Goal: Check status: Check status

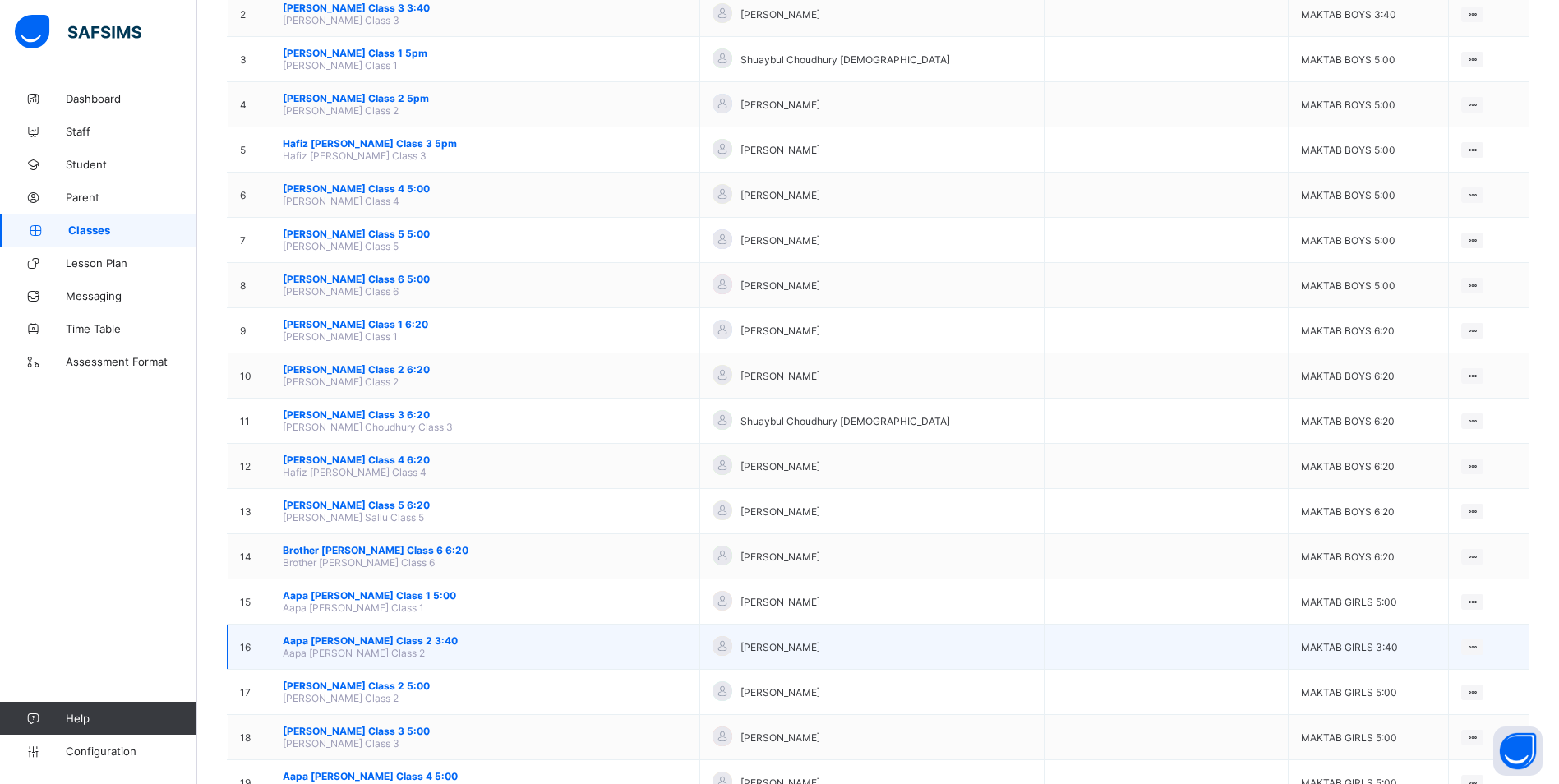
scroll to position [328, 0]
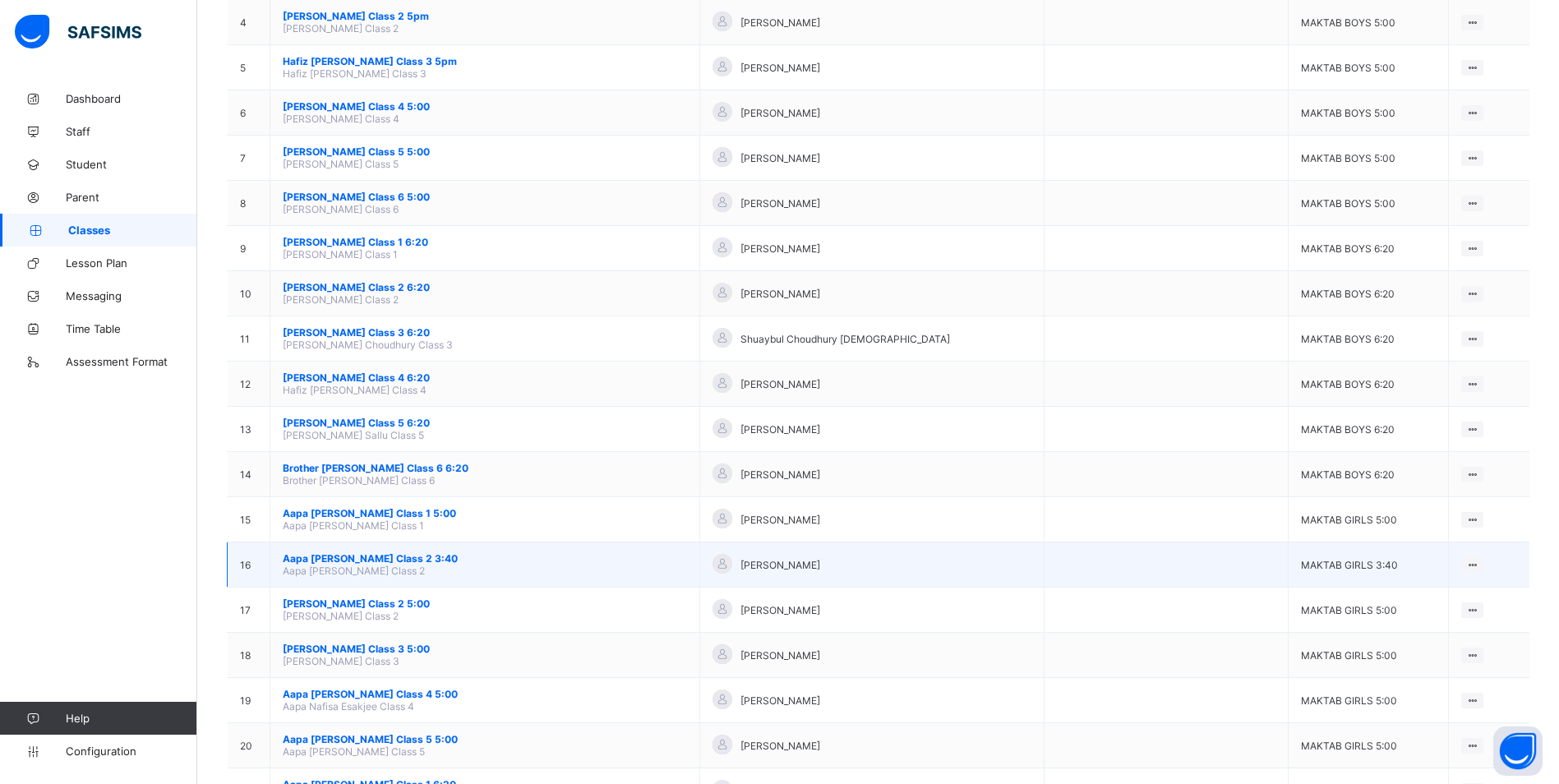
click at [380, 560] on span "Aapa [PERSON_NAME] Class 2 3:40" at bounding box center [485, 558] width 405 height 12
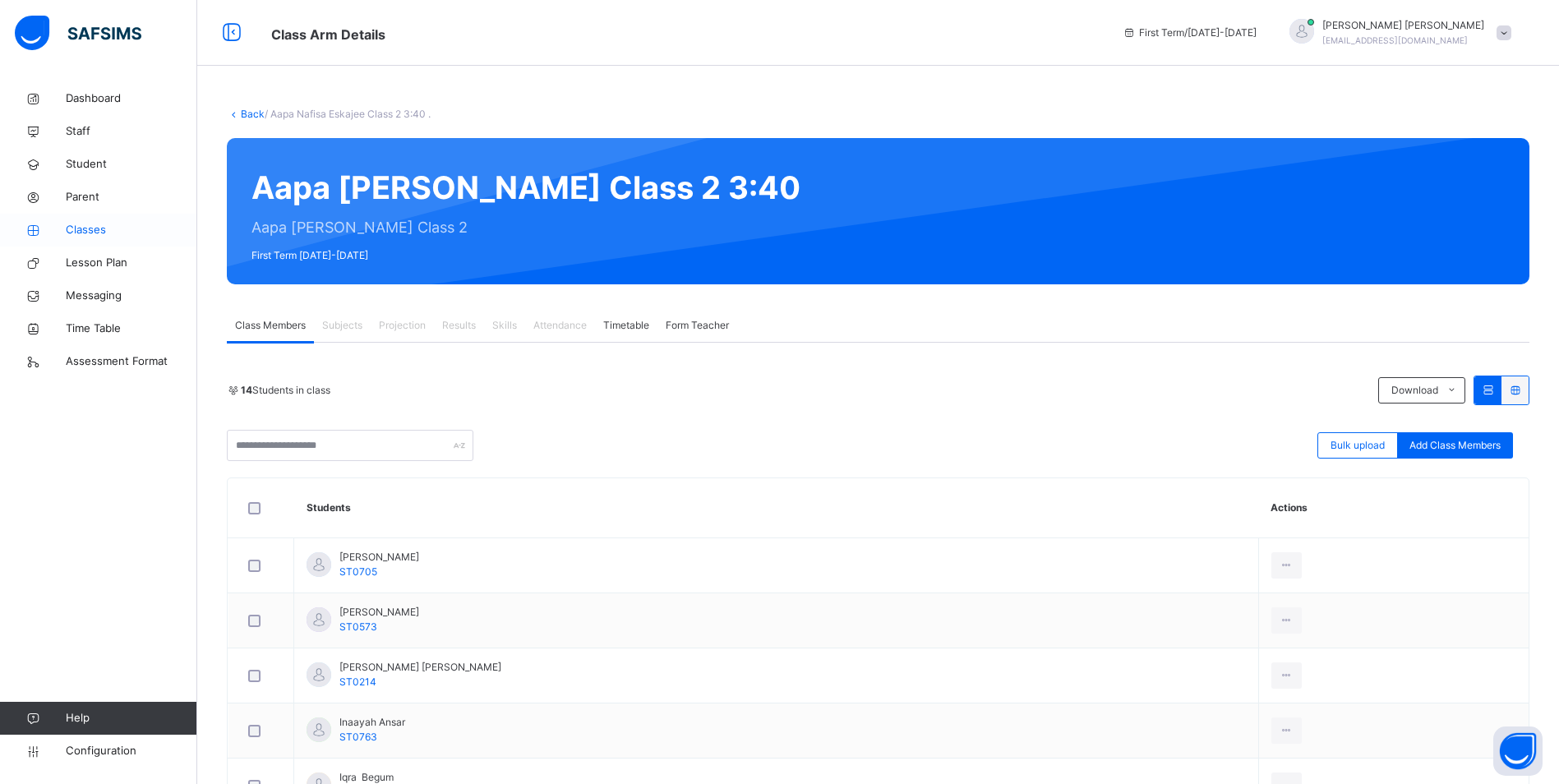
click at [93, 213] on link "Classes" at bounding box center [99, 230] width 197 height 33
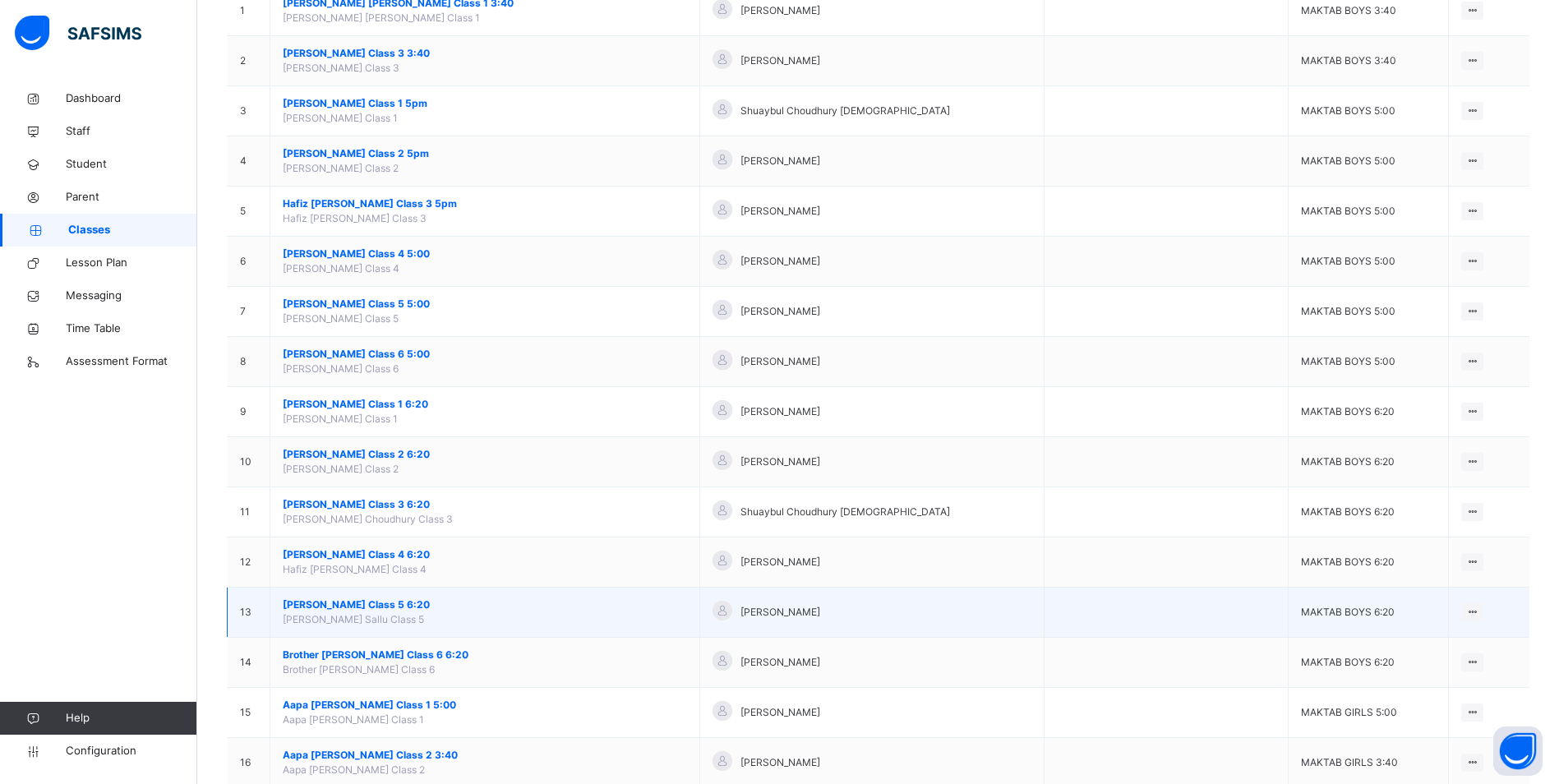
scroll to position [247, 0]
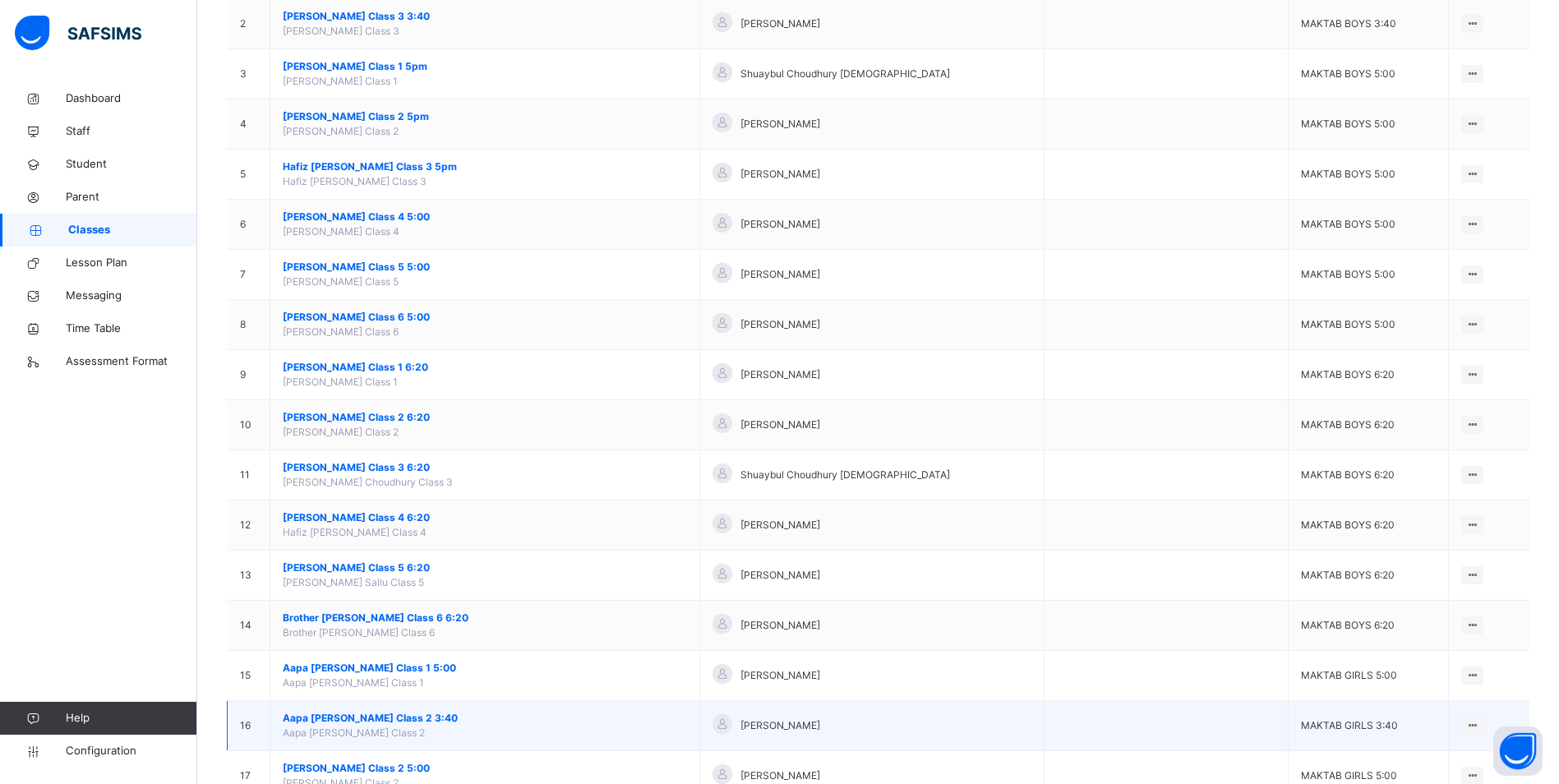
click at [409, 715] on span "Aapa [PERSON_NAME] Class 2 3:40" at bounding box center [485, 717] width 405 height 15
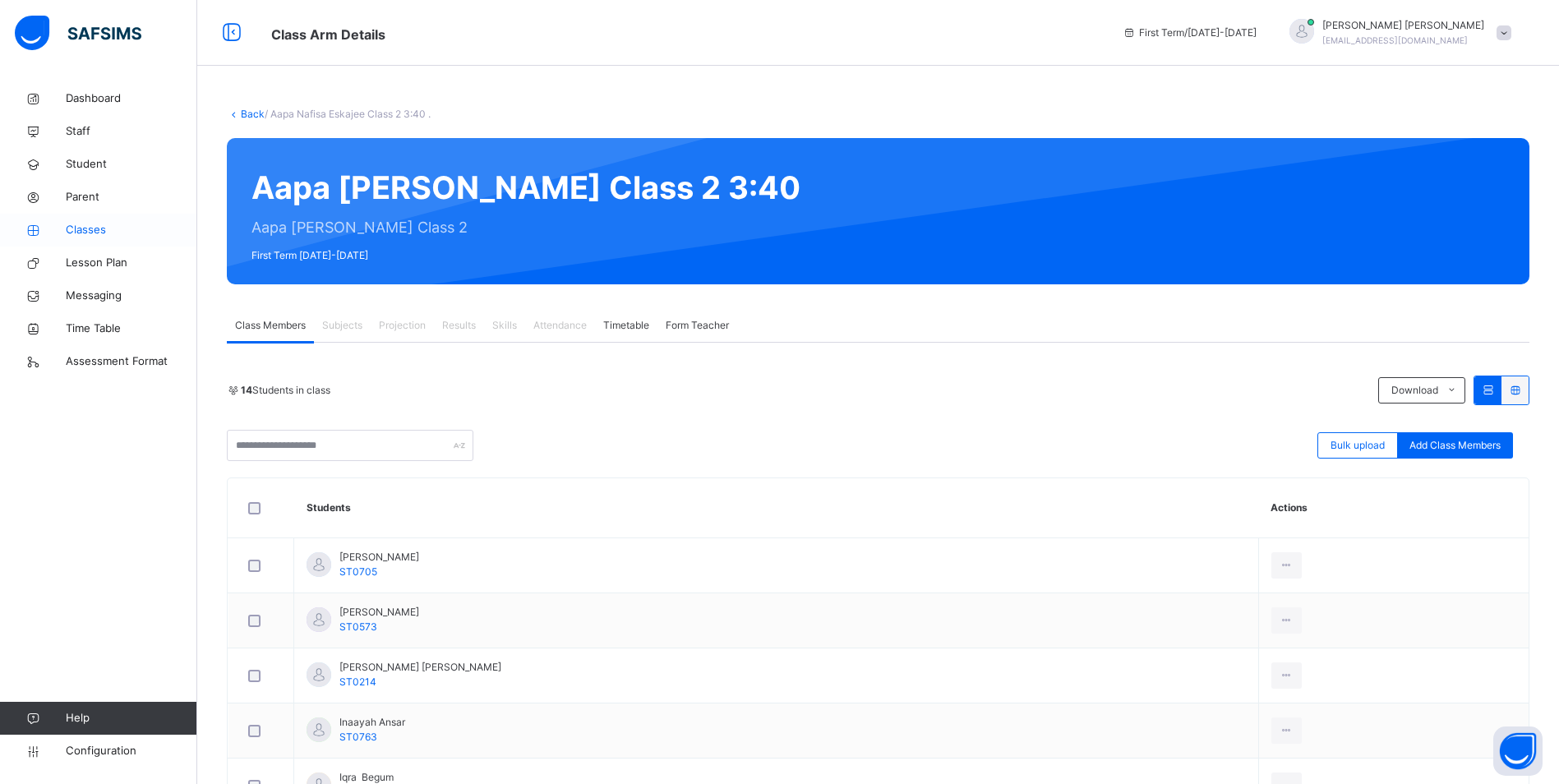
click at [75, 224] on span "Classes" at bounding box center [131, 230] width 131 height 16
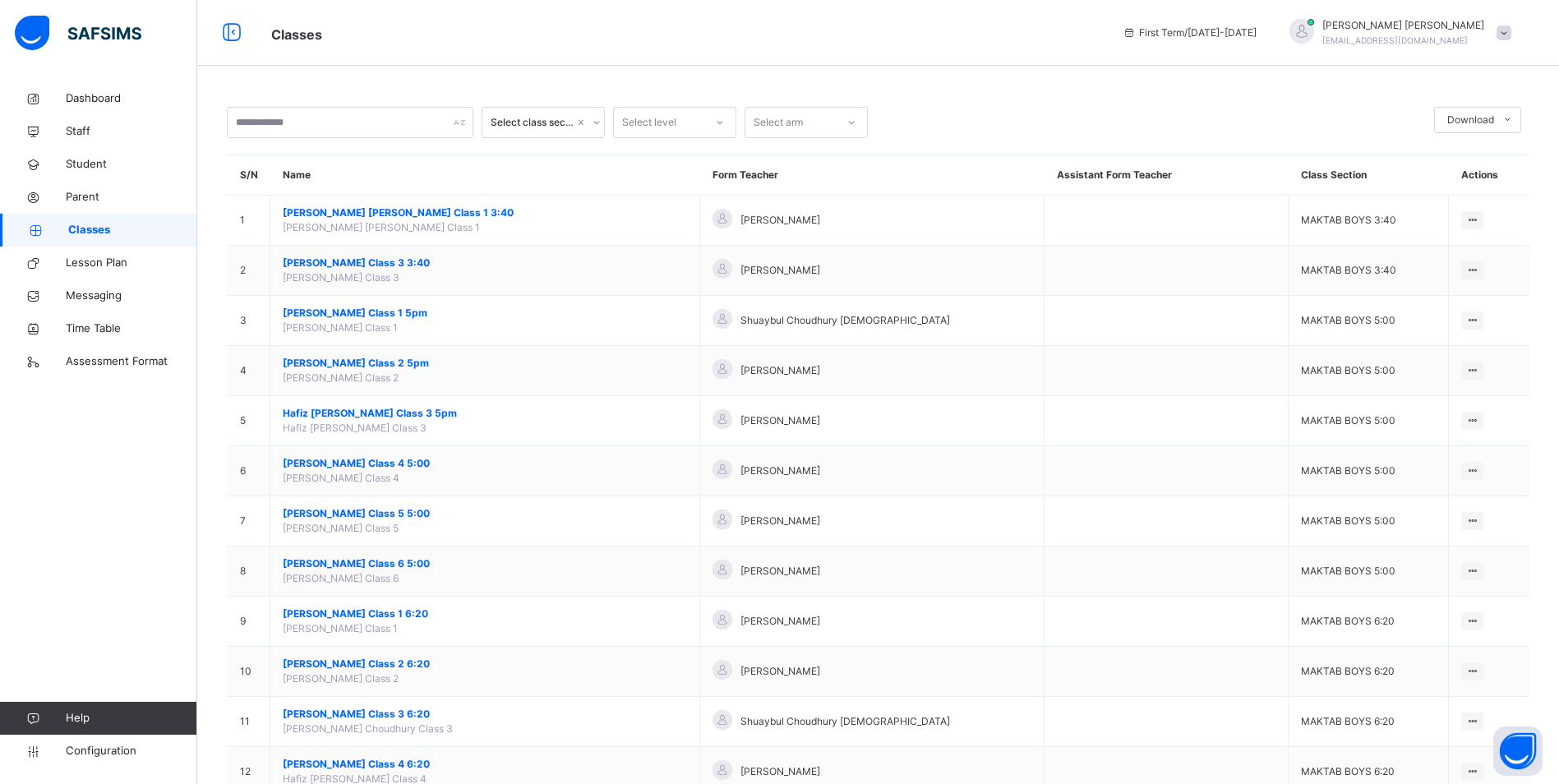
scroll to position [410, 0]
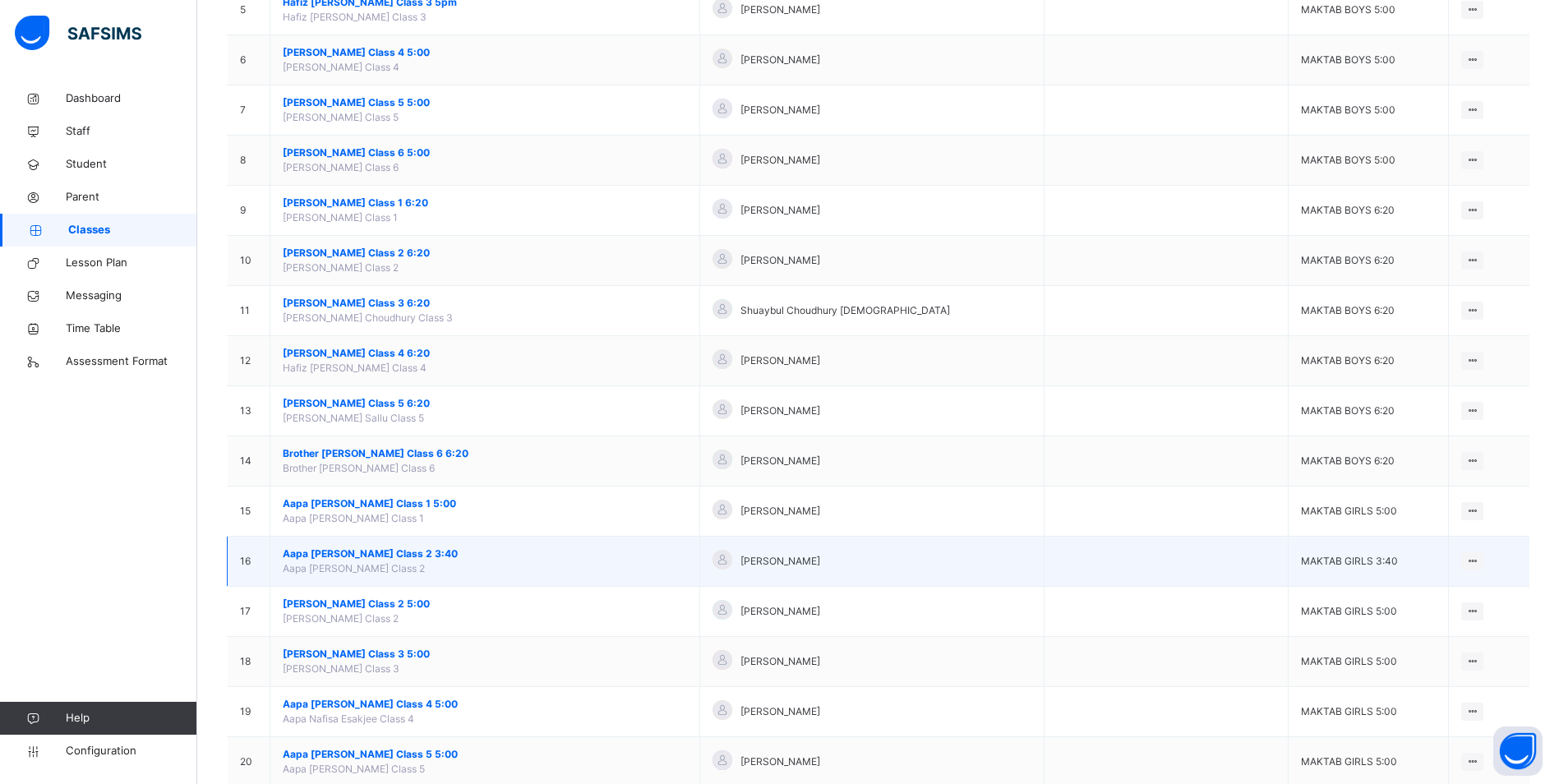
click at [384, 548] on span "Aapa [PERSON_NAME] Class 2 3:40" at bounding box center [485, 554] width 405 height 15
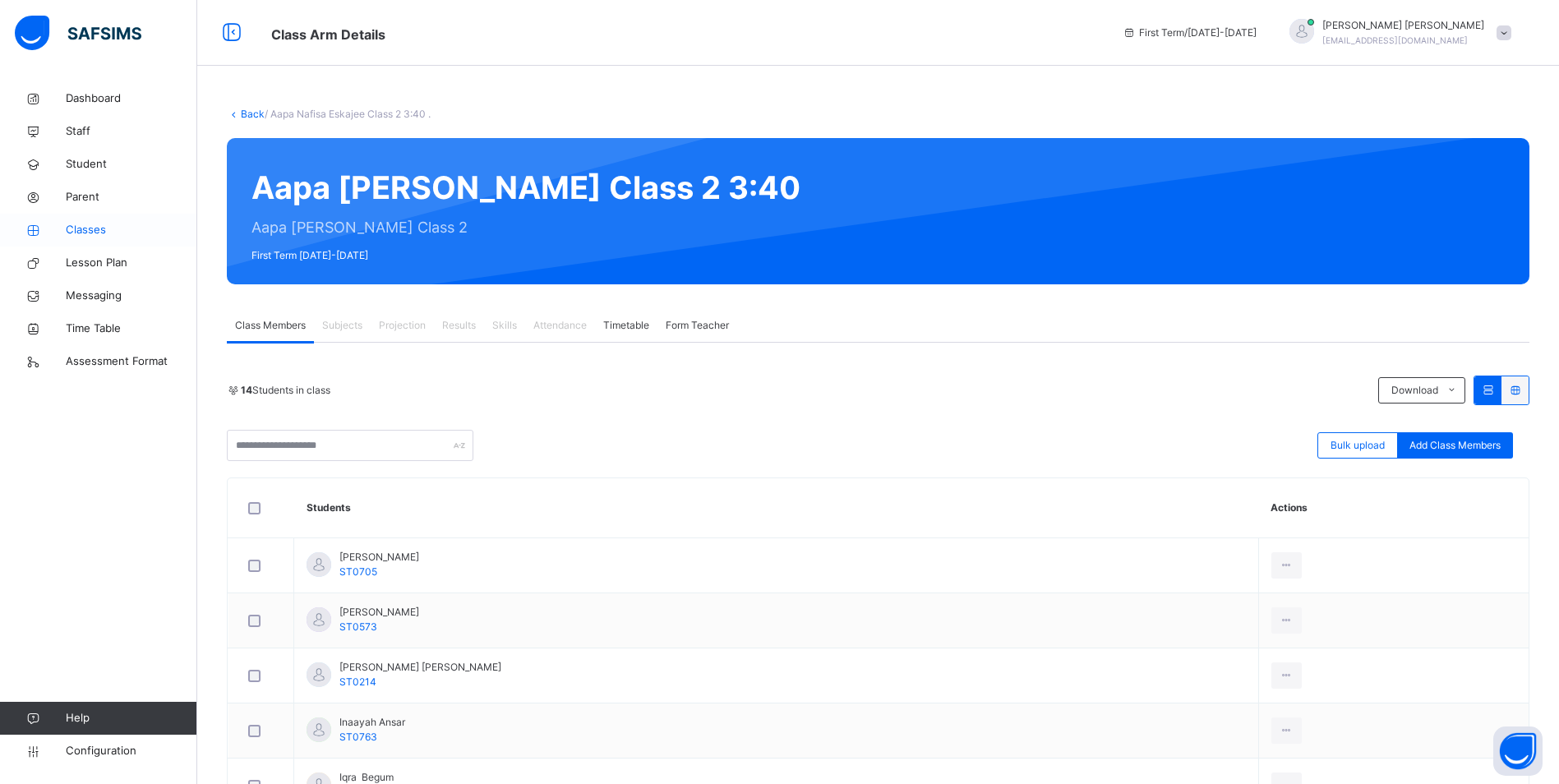
click at [64, 233] on icon at bounding box center [33, 230] width 66 height 12
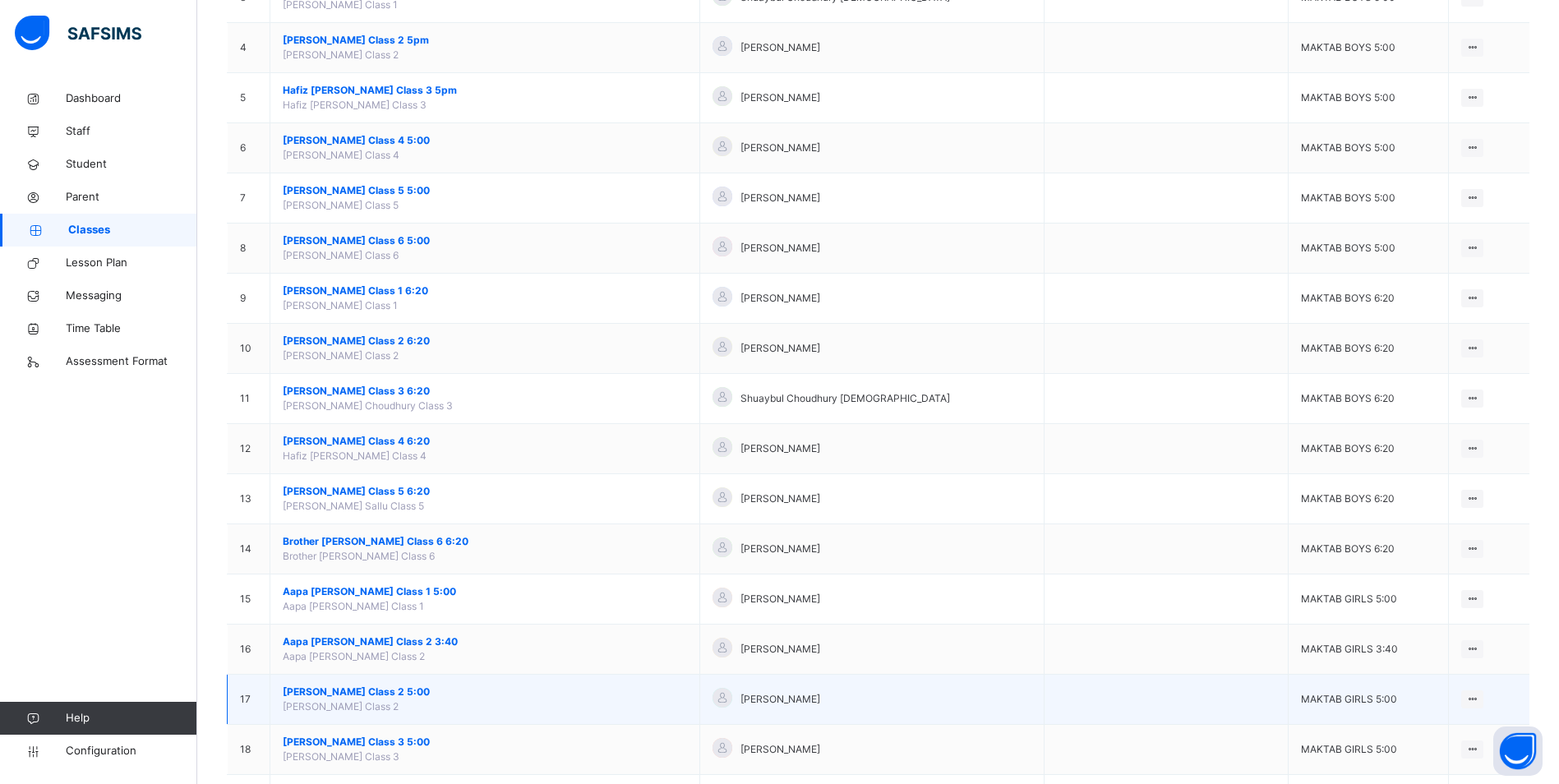
scroll to position [328, 0]
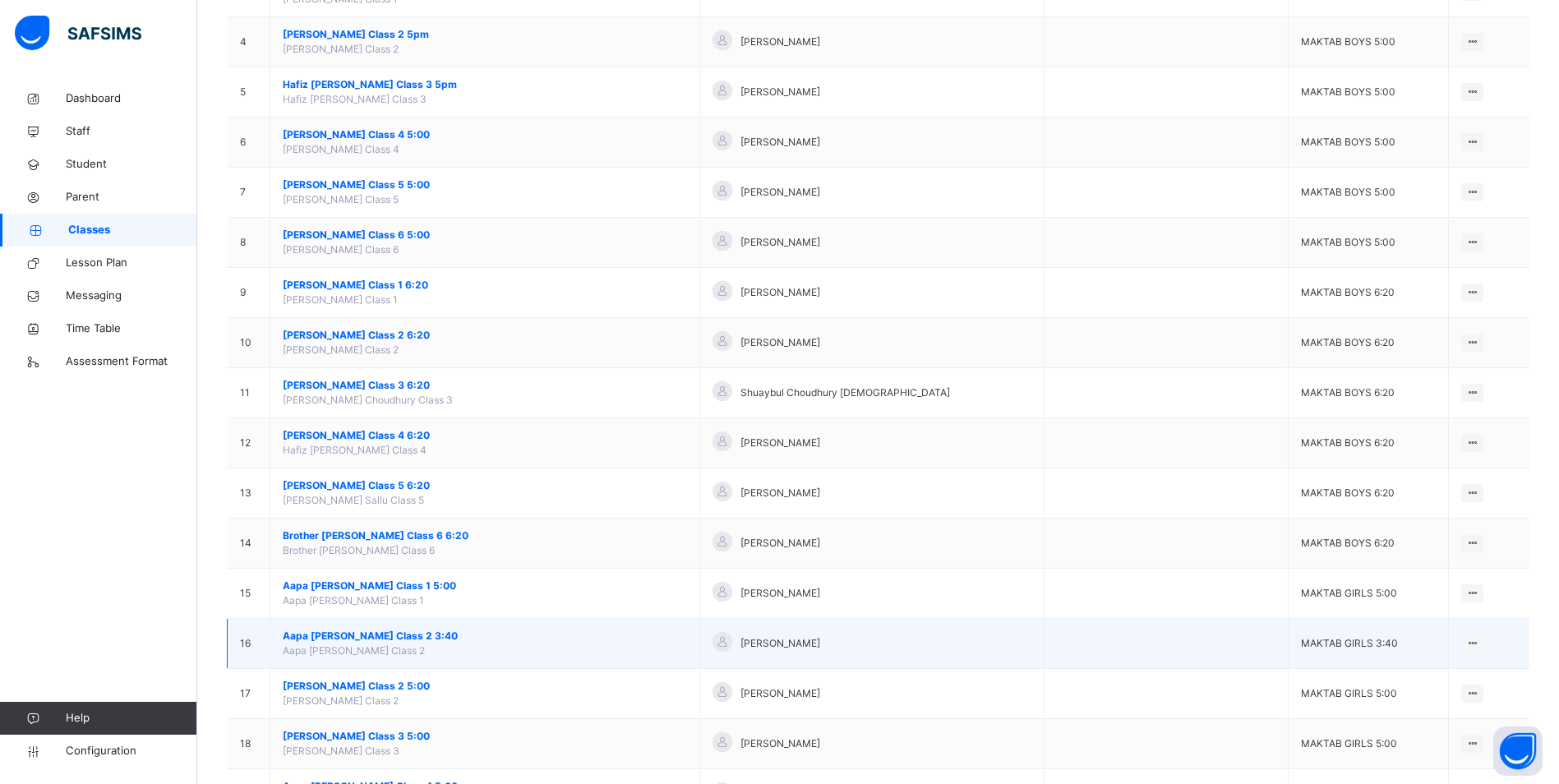
click at [405, 636] on span "Aapa [PERSON_NAME] Class 2 3:40" at bounding box center [485, 635] width 405 height 15
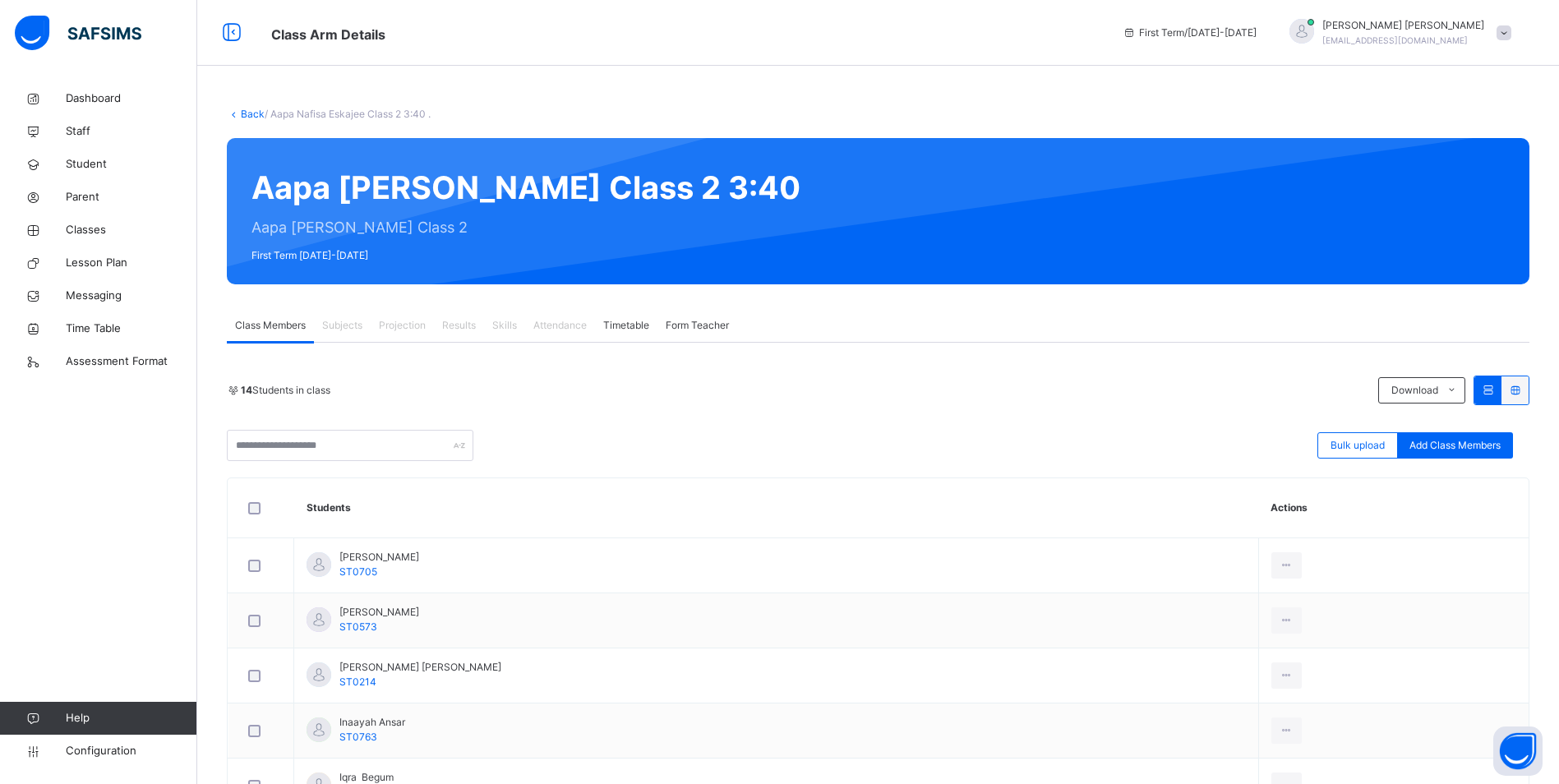
click at [547, 308] on div "Back / Aapa Nafisa Eskajee Class 2 3:40 . Aapa Nafisa Eskajee Class 2 3:40 Aapa…" at bounding box center [878, 740] width 1362 height 1317
drag, startPoint x: 547, startPoint y: 308, endPoint x: 557, endPoint y: 328, distance: 22.4
click at [557, 328] on span "Attendance" at bounding box center [560, 325] width 53 height 15
click at [70, 230] on span "Classes" at bounding box center [131, 230] width 131 height 16
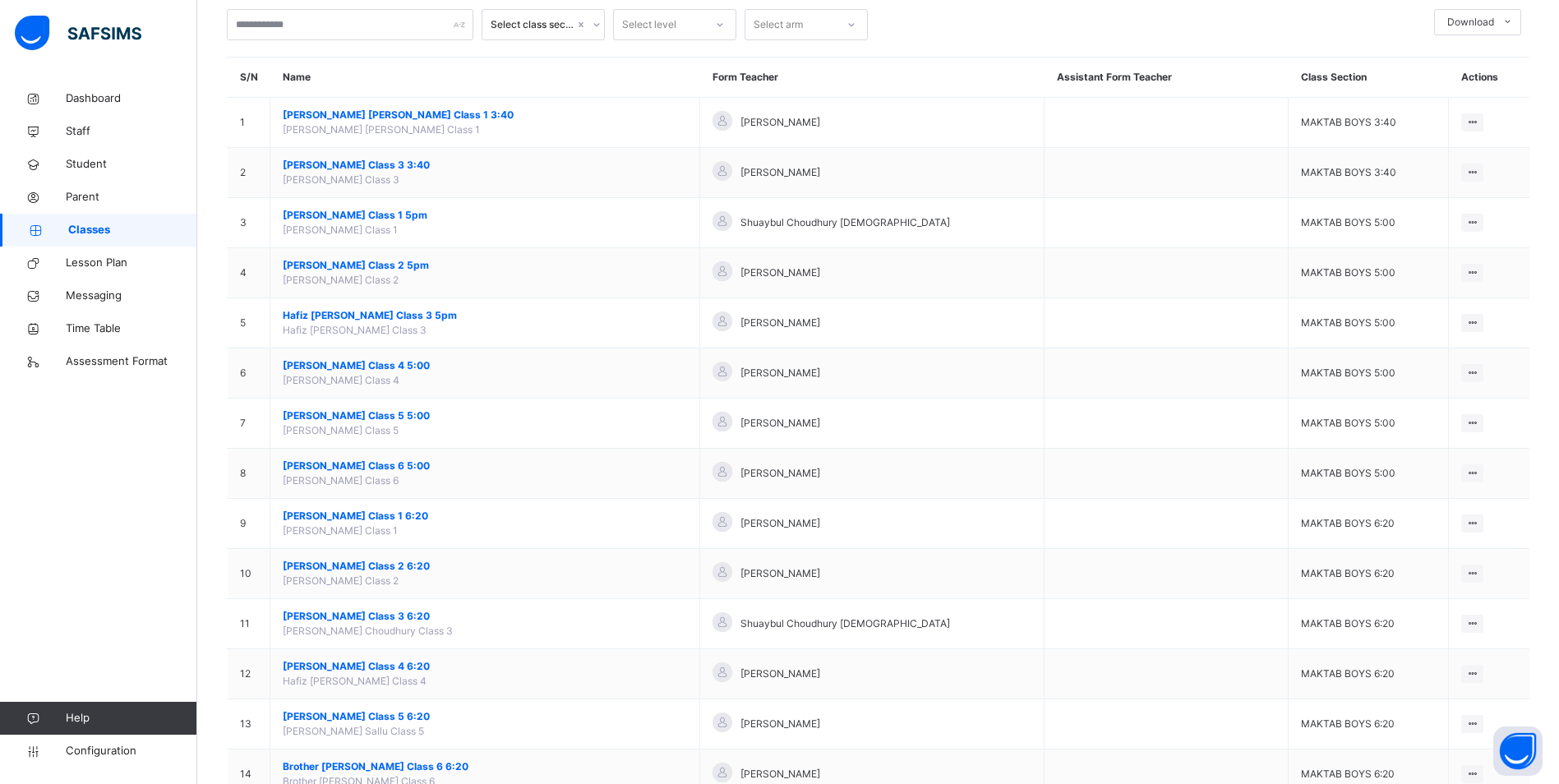
scroll to position [247, 0]
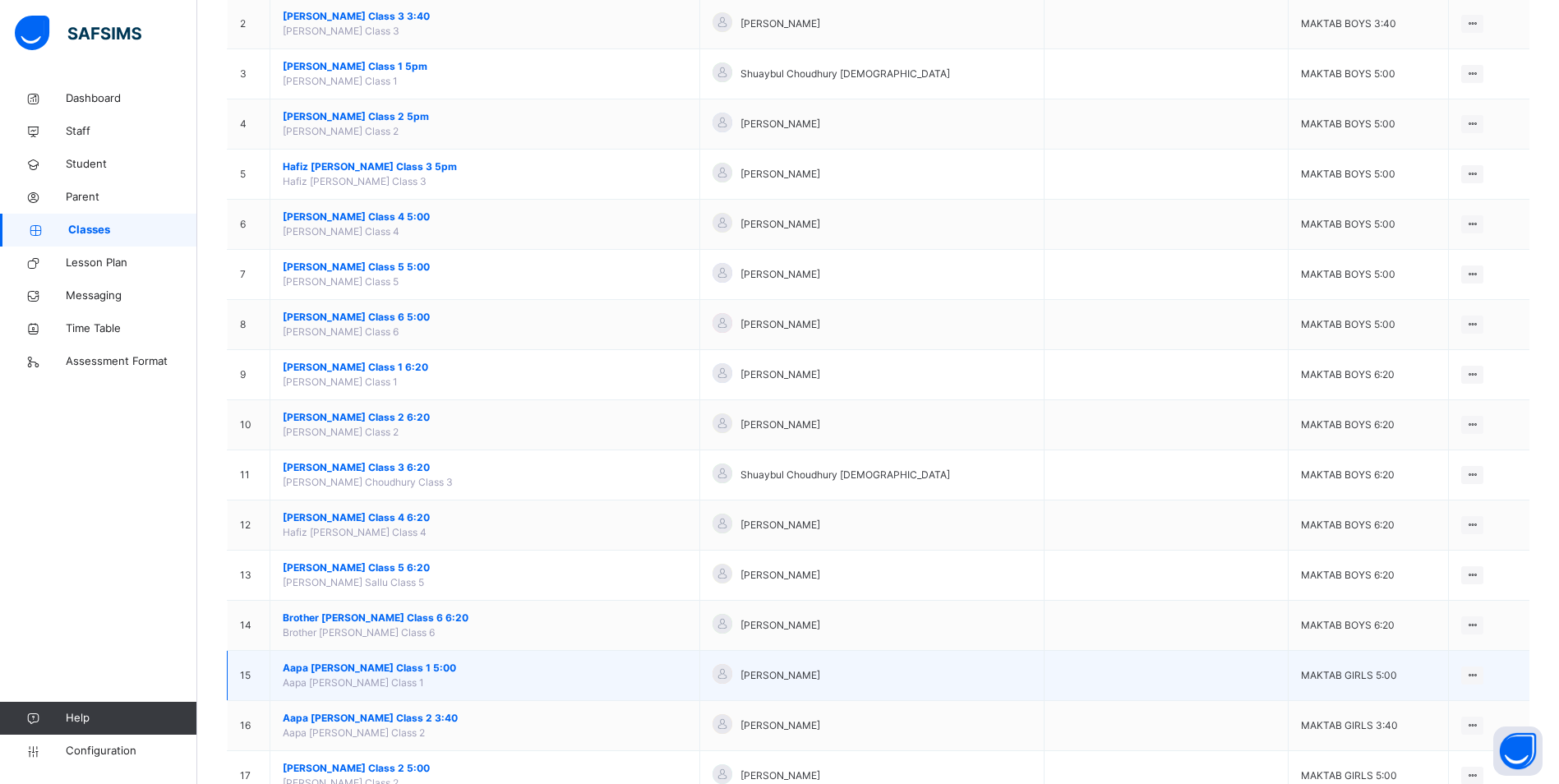
click at [381, 673] on span "Aapa Halima Salloo Class 1 5:00" at bounding box center [485, 667] width 405 height 15
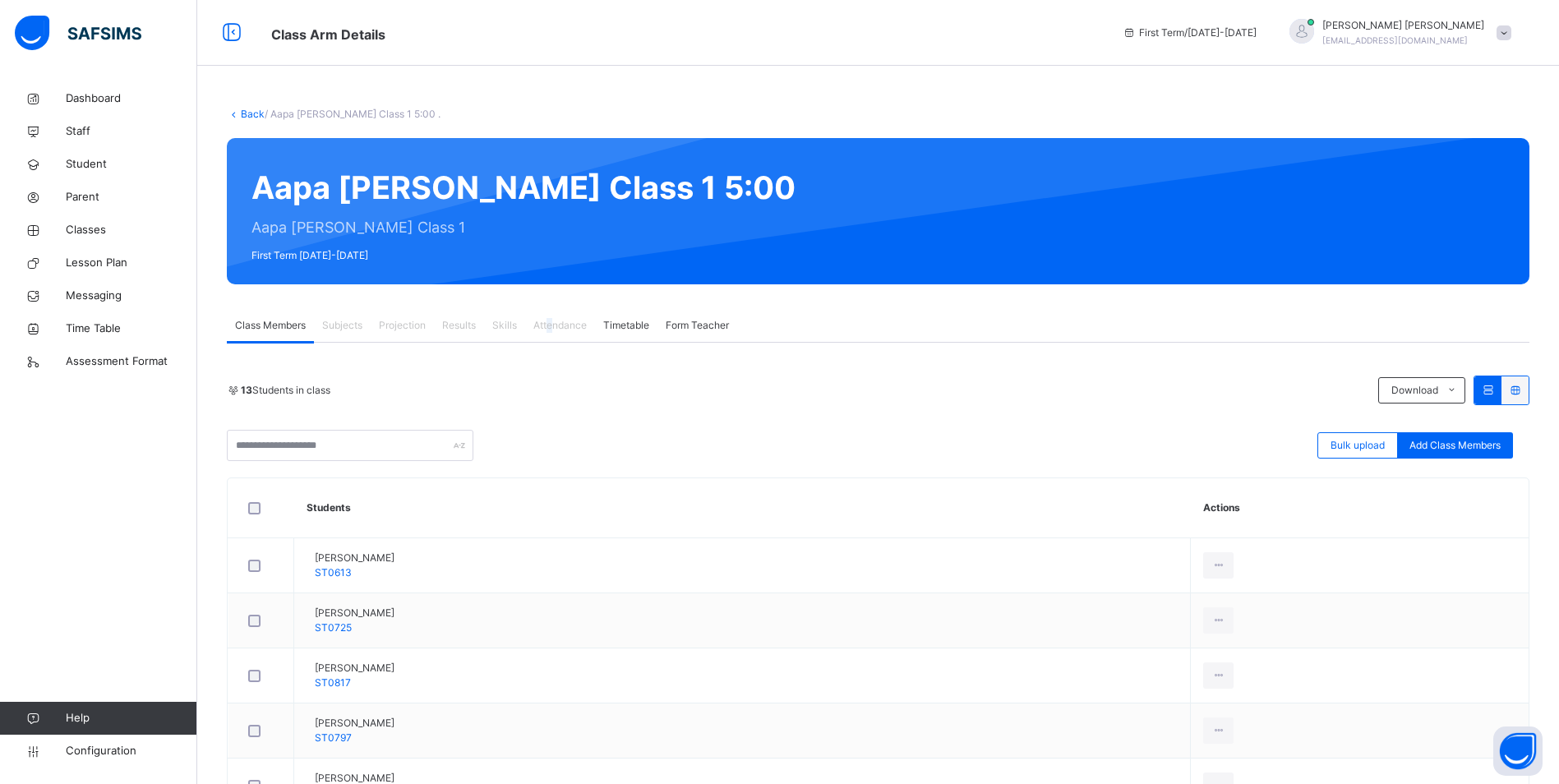
click at [551, 320] on span "Attendance" at bounding box center [560, 325] width 53 height 15
click at [552, 320] on span "Attendance" at bounding box center [560, 325] width 53 height 15
click at [83, 225] on span "Classes" at bounding box center [131, 230] width 131 height 16
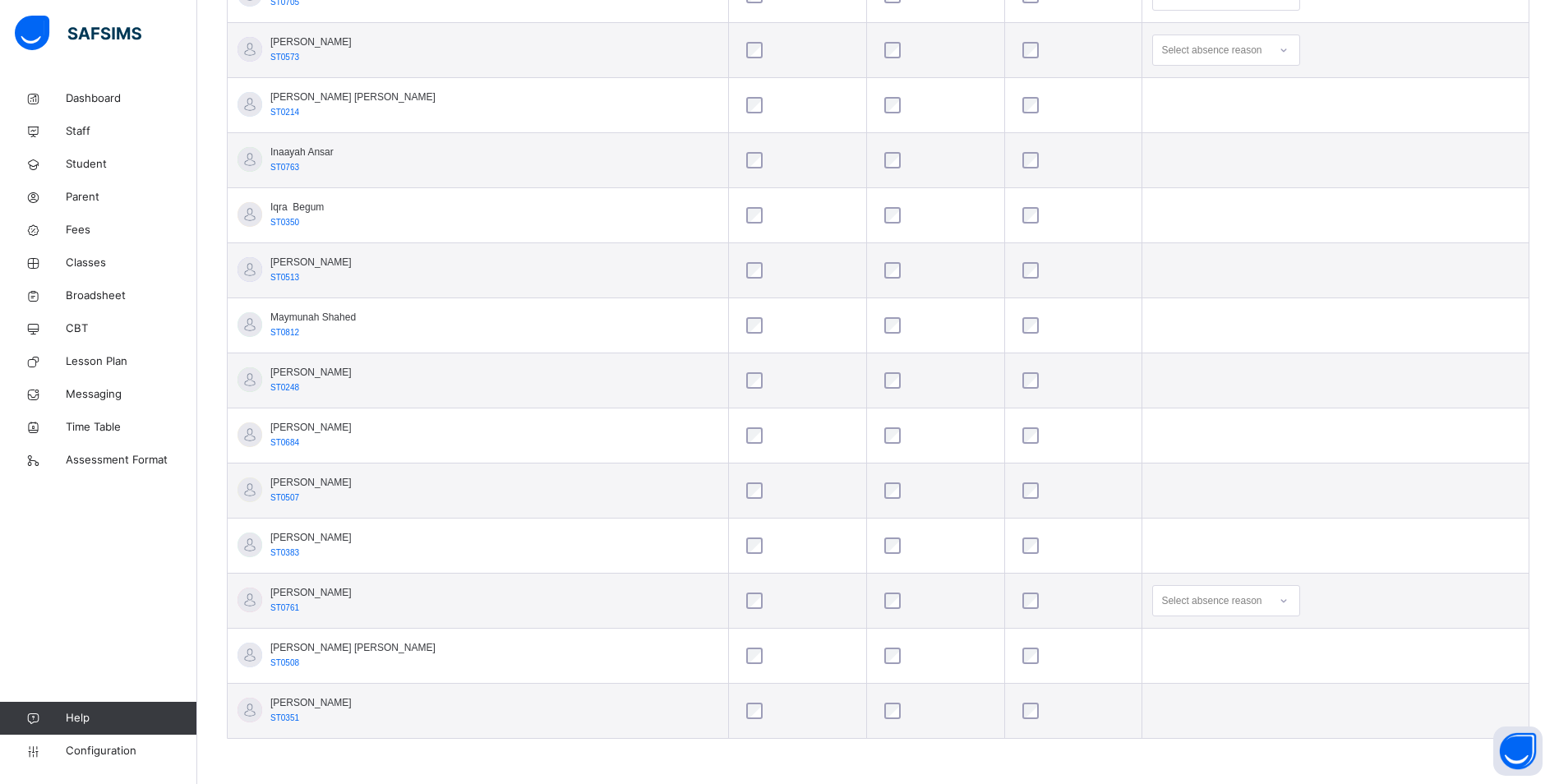
scroll to position [492, 0]
